Goal: Transaction & Acquisition: Download file/media

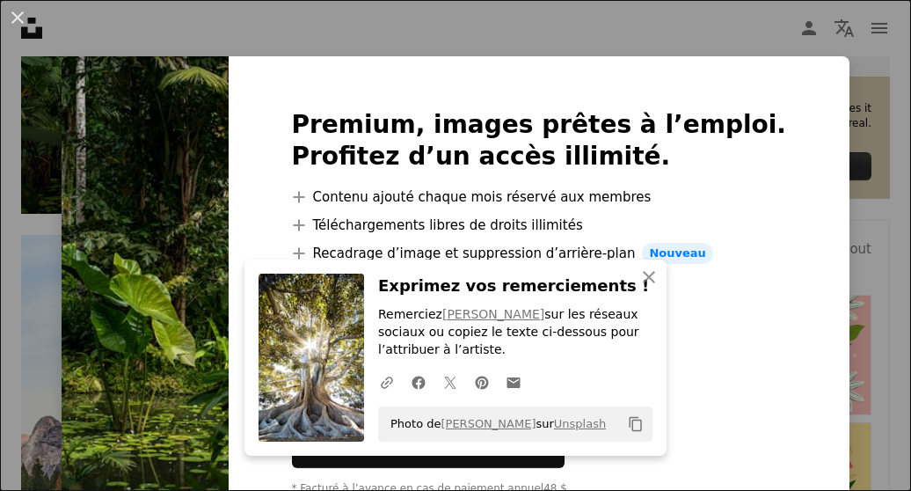
scroll to position [684, 0]
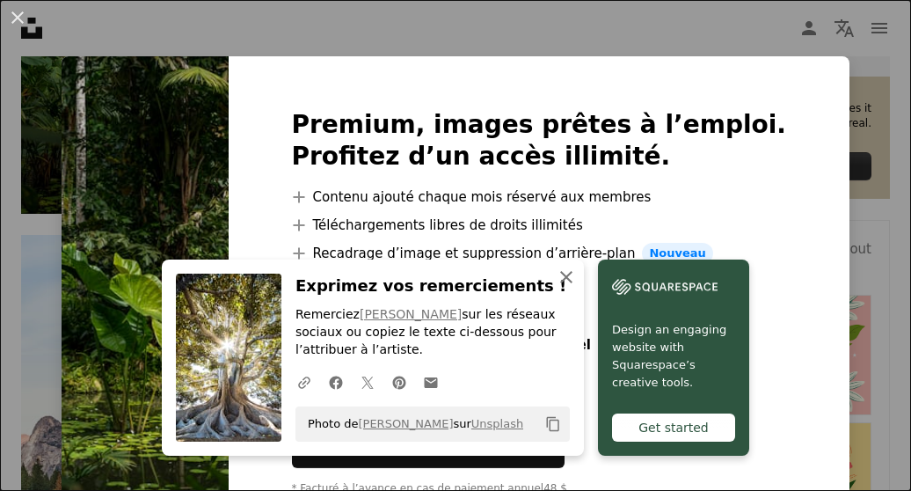
click at [559, 279] on icon "An X shape" at bounding box center [566, 276] width 21 height 21
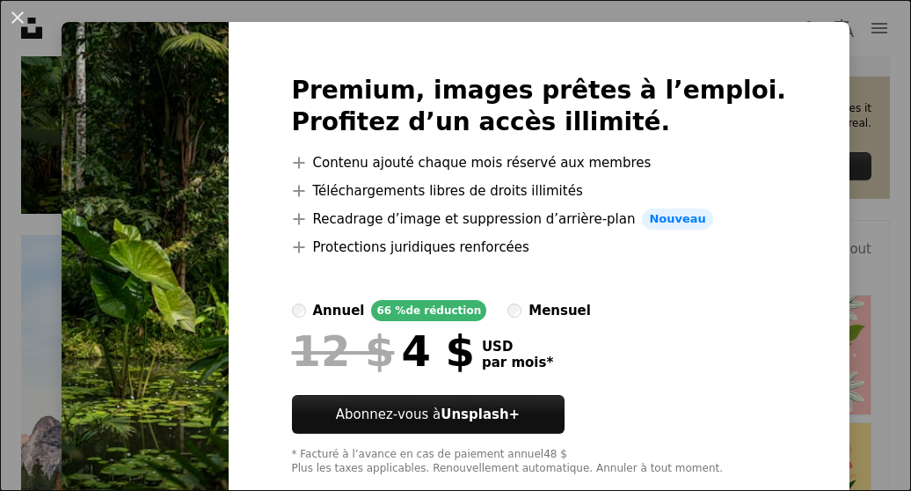
scroll to position [0, 0]
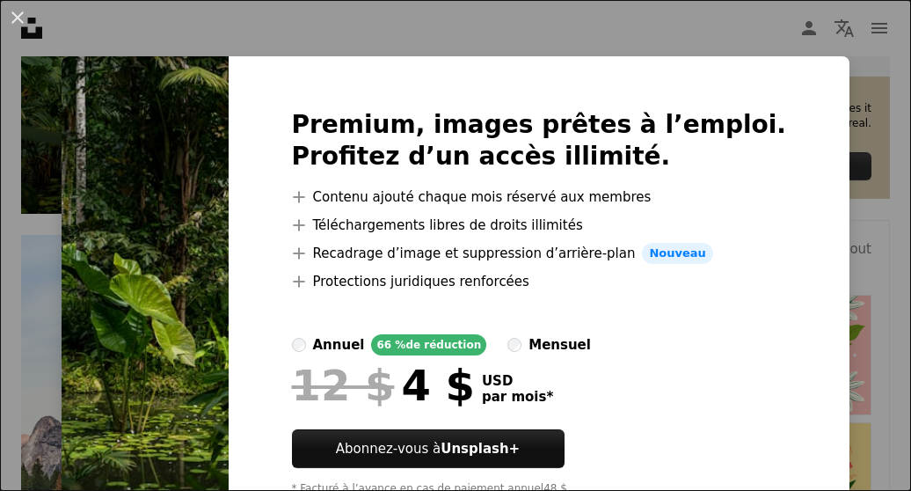
click at [229, 260] on img at bounding box center [145, 309] width 167 height 507
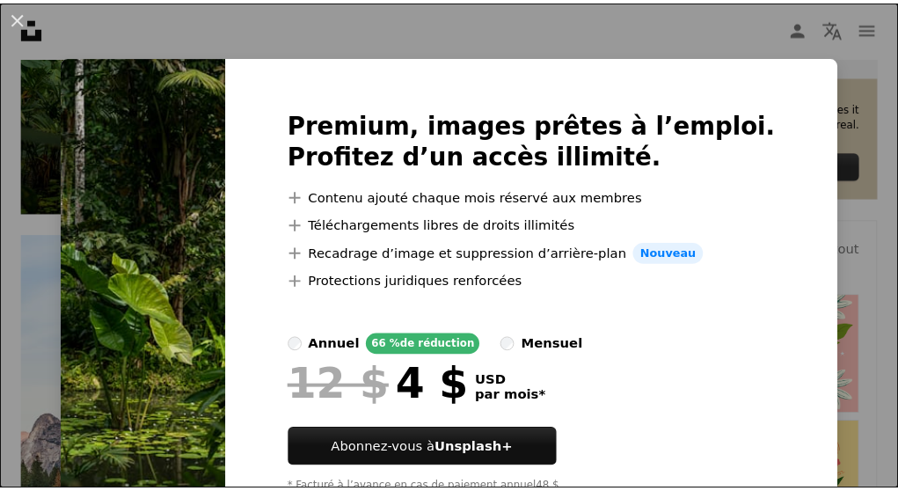
scroll to position [74, 0]
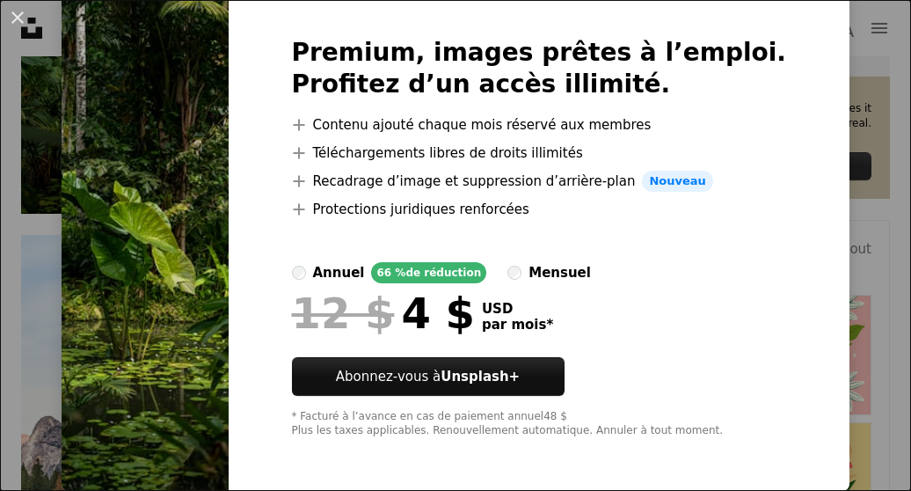
click at [148, 120] on img at bounding box center [145, 237] width 167 height 507
click at [141, 97] on img at bounding box center [145, 237] width 167 height 507
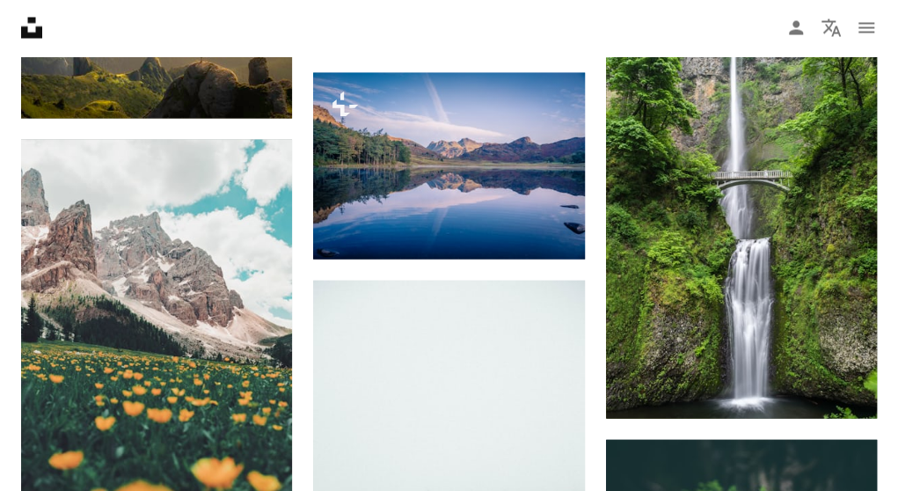
scroll to position [1448, 0]
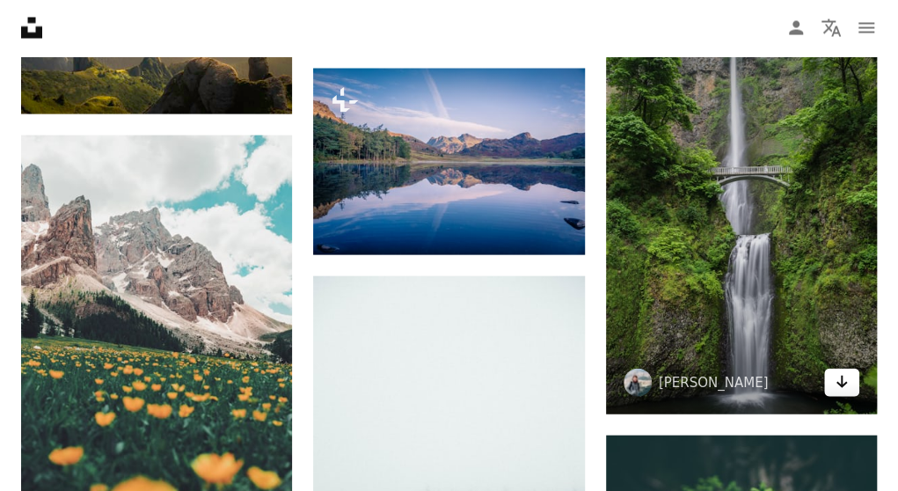
click at [835, 371] on icon "Arrow pointing down" at bounding box center [842, 381] width 14 height 21
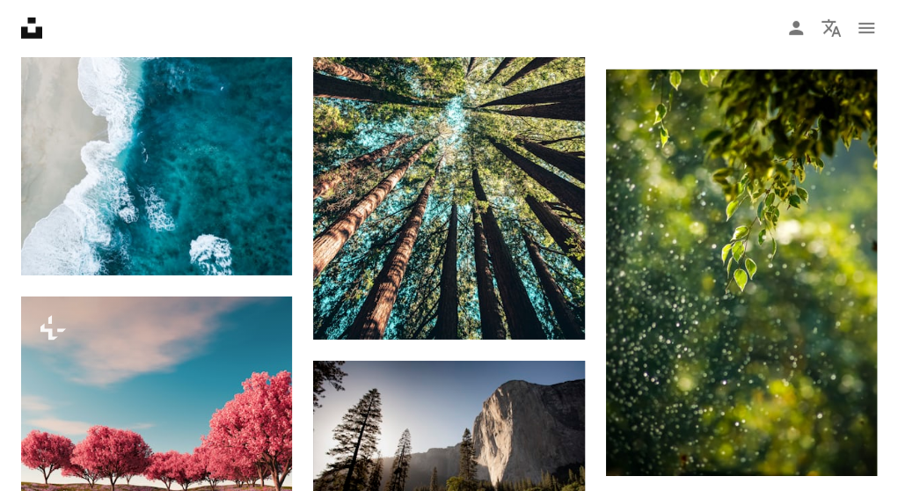
scroll to position [2219, 0]
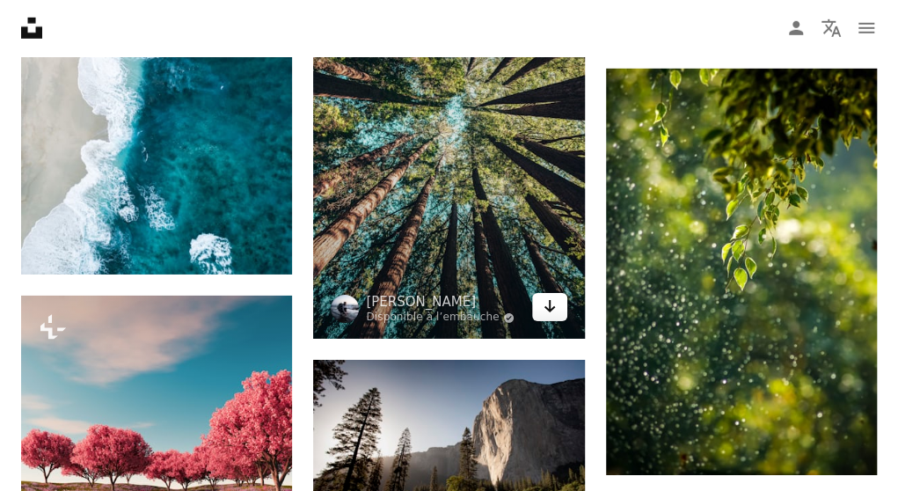
click at [554, 310] on icon "Arrow pointing down" at bounding box center [550, 305] width 14 height 21
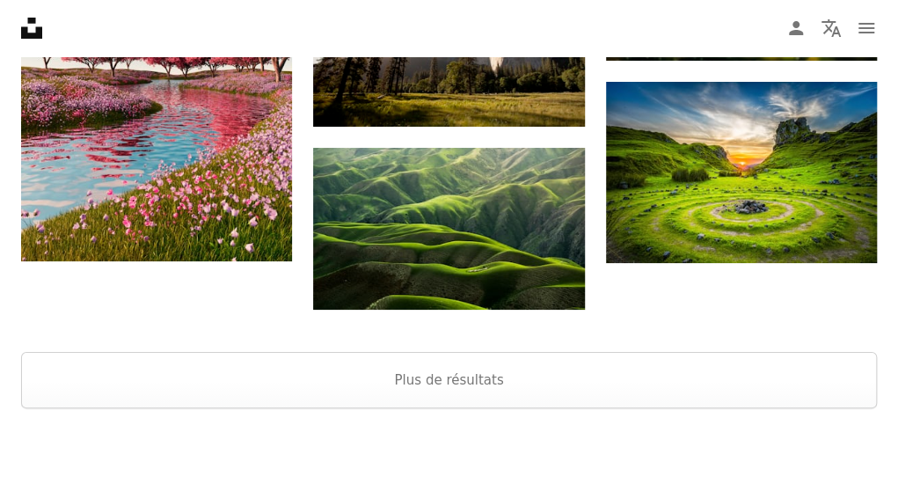
scroll to position [2632, 0]
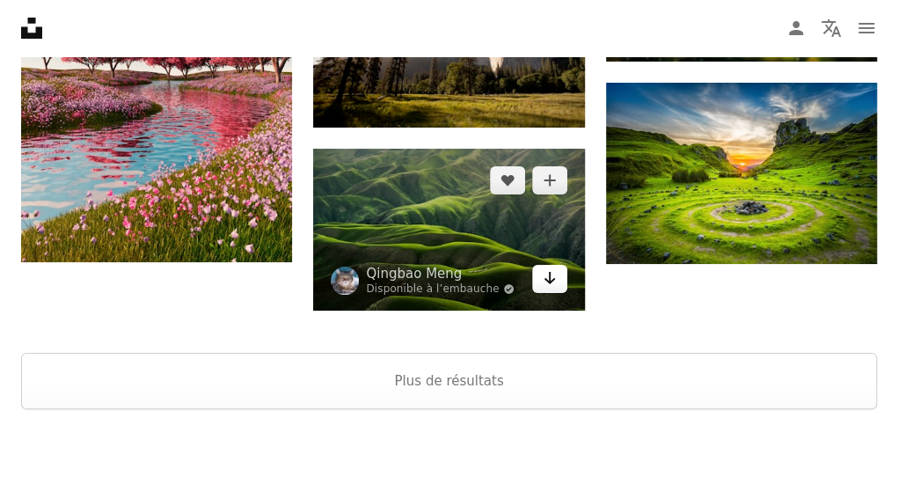
click at [547, 279] on icon "Télécharger" at bounding box center [549, 278] width 11 height 12
